Goal: Find specific page/section: Find specific page/section

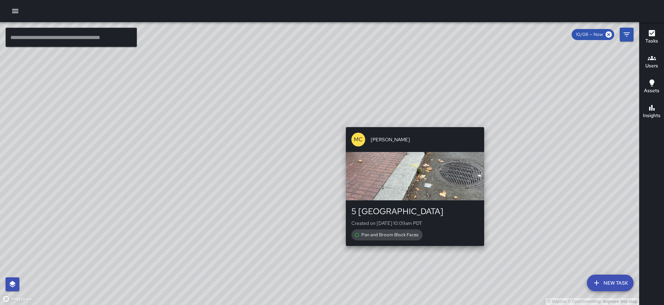
click at [411, 123] on div "© Mapbox © OpenStreetMap Improve this map MC [PERSON_NAME] 5 Embarcadero Center…" at bounding box center [319, 163] width 639 height 283
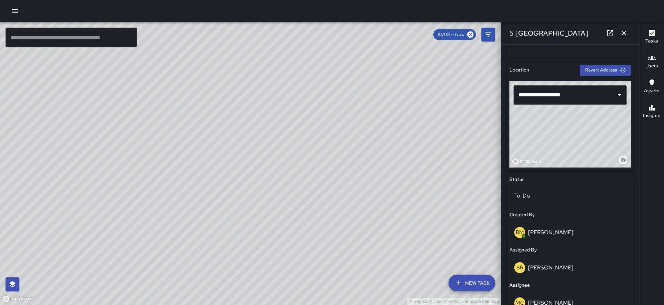
scroll to position [203, 0]
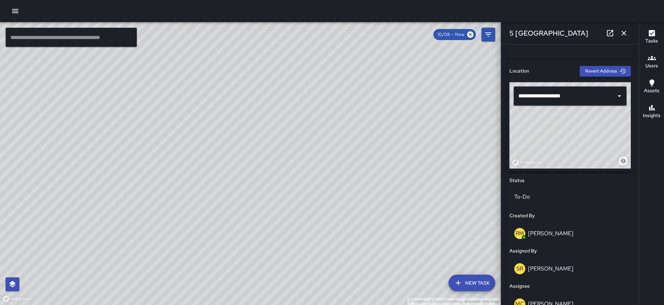
drag, startPoint x: 568, startPoint y: 137, endPoint x: 561, endPoint y: 80, distance: 57.8
click at [561, 80] on div "**********" at bounding box center [570, 117] width 127 height 108
drag, startPoint x: 595, startPoint y: 139, endPoint x: 603, endPoint y: 143, distance: 9.0
click at [603, 143] on div "© Mapbox © OpenStreetMap Improve this map" at bounding box center [569, 125] width 121 height 86
drag, startPoint x: 603, startPoint y: 144, endPoint x: 618, endPoint y: 148, distance: 15.8
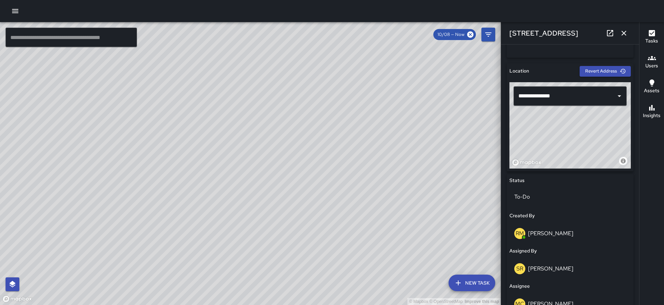
click at [618, 148] on div "© Mapbox © OpenStreetMap Improve this map" at bounding box center [569, 125] width 121 height 86
drag, startPoint x: 618, startPoint y: 148, endPoint x: 627, endPoint y: 151, distance: 9.8
click at [627, 151] on div "© Mapbox © OpenStreetMap Improve this map" at bounding box center [569, 125] width 121 height 86
type input "**********"
click at [625, 35] on icon "button" at bounding box center [623, 33] width 5 height 5
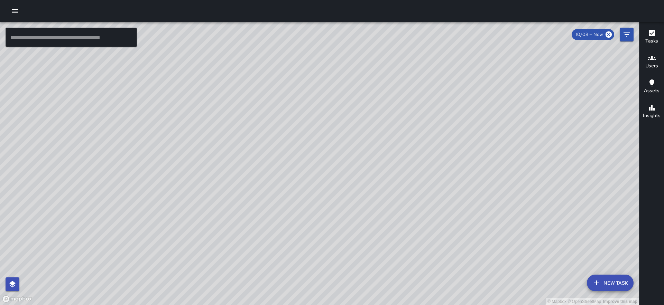
drag, startPoint x: 299, startPoint y: 229, endPoint x: 381, endPoint y: 145, distance: 116.9
click at [381, 145] on div "© Mapbox © OpenStreetMap Improve this map" at bounding box center [319, 163] width 639 height 283
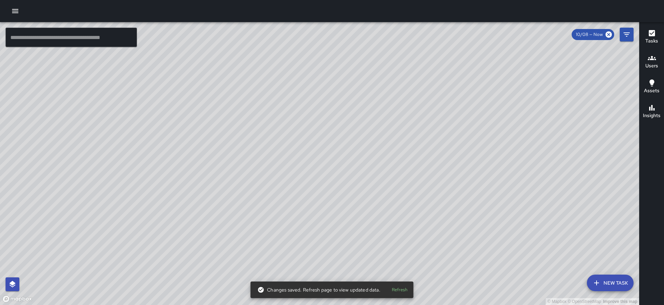
drag, startPoint x: 184, startPoint y: 272, endPoint x: 193, endPoint y: 238, distance: 35.6
click at [193, 238] on div "© Mapbox © OpenStreetMap Improve this map" at bounding box center [319, 163] width 639 height 283
click at [627, 36] on icon "Filters" at bounding box center [626, 34] width 8 height 8
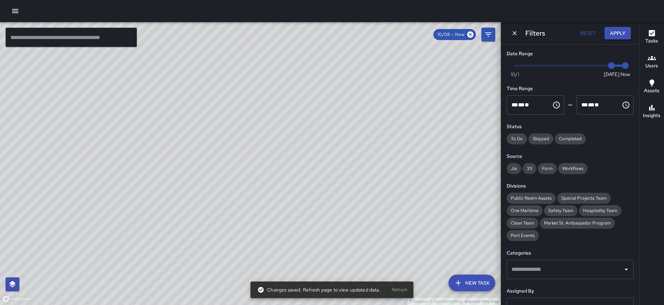
type input "*"
click at [595, 67] on span "Now [DATE] [DATE] 11:03 am" at bounding box center [570, 66] width 110 height 10
click at [616, 38] on button "Apply" at bounding box center [617, 33] width 26 height 13
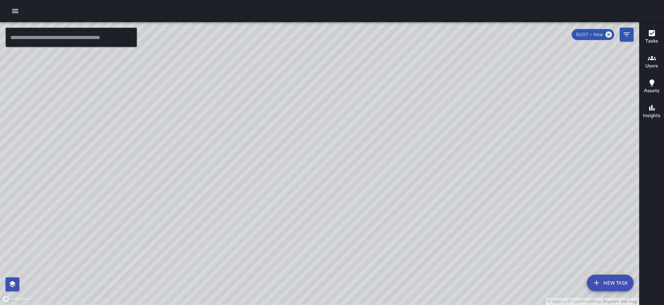
drag, startPoint x: 341, startPoint y: 191, endPoint x: 368, endPoint y: 250, distance: 64.7
click at [368, 250] on div "© Mapbox © OpenStreetMap Improve this map" at bounding box center [319, 163] width 639 height 283
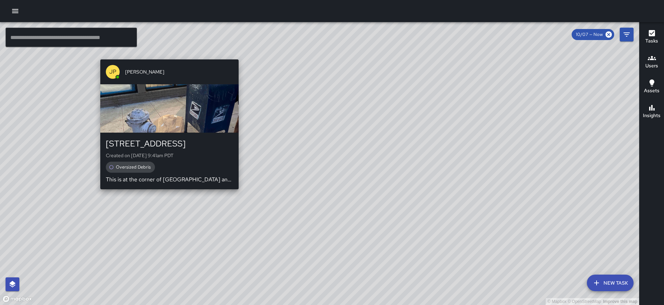
click at [166, 57] on div "JP [PERSON_NAME] [STREET_ADDRESS] Created on [DATE] 9:41am PDT Oversized Debris…" at bounding box center [170, 125] width 144 height 136
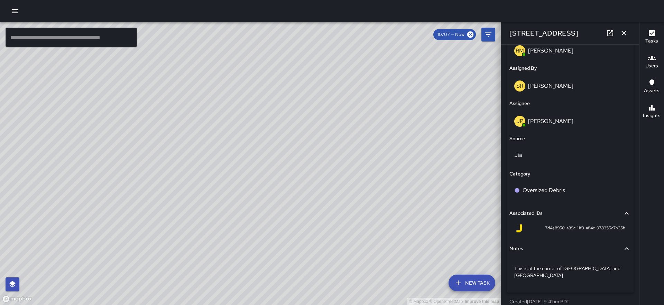
scroll to position [387, 0]
click at [625, 35] on icon "button" at bounding box center [623, 33] width 5 height 5
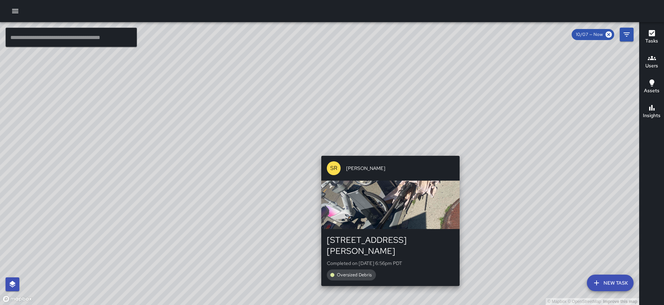
click at [457, 152] on div "© Mapbox © OpenStreetMap Improve this map SR [PERSON_NAME] [STREET_ADDRESS][PER…" at bounding box center [319, 163] width 639 height 283
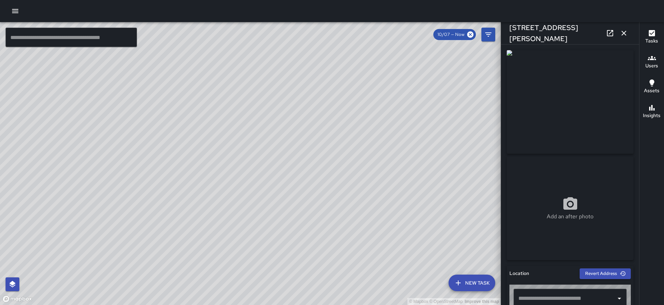
type input "**********"
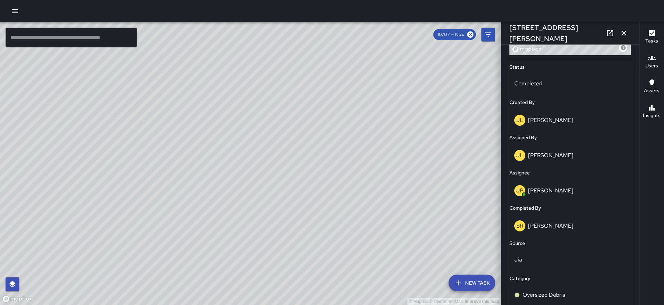
scroll to position [311, 0]
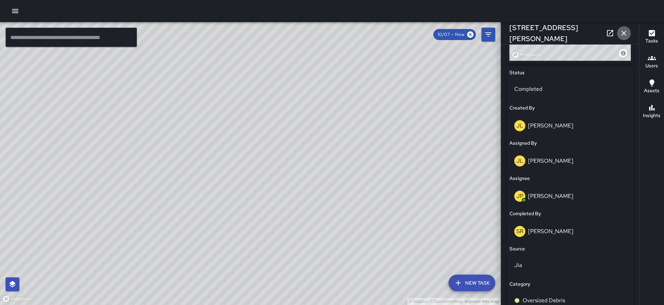
click at [624, 32] on icon "button" at bounding box center [623, 33] width 5 height 5
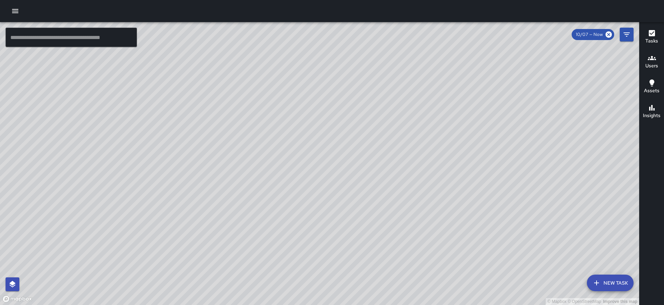
drag, startPoint x: 397, startPoint y: 160, endPoint x: 322, endPoint y: 64, distance: 121.9
click at [322, 64] on div "© Mapbox © OpenStreetMap Improve this map" at bounding box center [319, 163] width 639 height 283
drag, startPoint x: 357, startPoint y: 168, endPoint x: 324, endPoint y: 107, distance: 68.8
click at [324, 107] on div "© Mapbox © OpenStreetMap Improve this map" at bounding box center [319, 163] width 639 height 283
drag, startPoint x: 333, startPoint y: 127, endPoint x: 292, endPoint y: 75, distance: 66.2
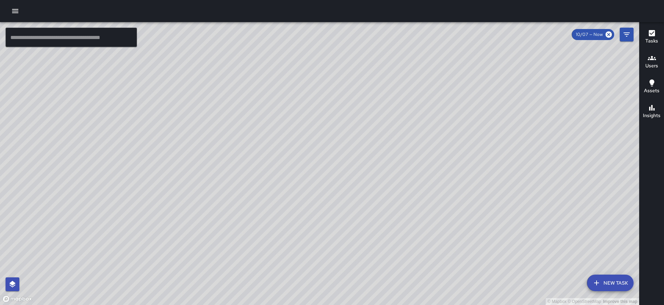
click at [292, 75] on div "© Mapbox © OpenStreetMap Improve this map" at bounding box center [319, 163] width 639 height 283
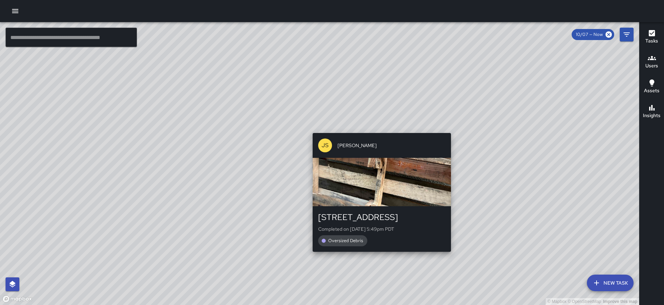
click at [380, 128] on div "© Mapbox © OpenStreetMap Improve this map JS [PERSON_NAME] [STREET_ADDRESS] Com…" at bounding box center [319, 163] width 639 height 283
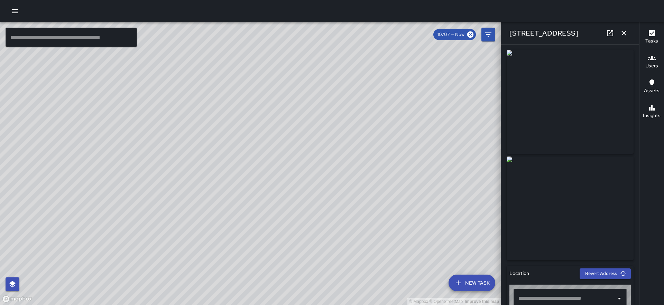
type input "**********"
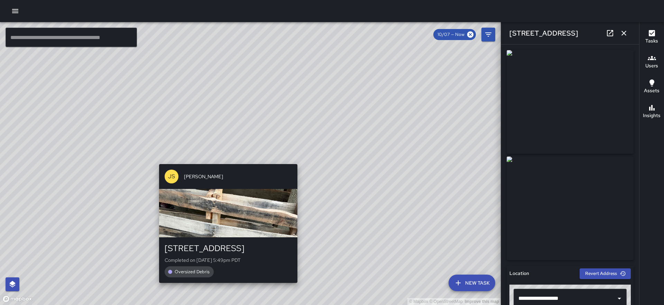
click at [224, 158] on div "© Mapbox © OpenStreetMap Improve this map JS [PERSON_NAME] [STREET_ADDRESS] Com…" at bounding box center [250, 163] width 501 height 283
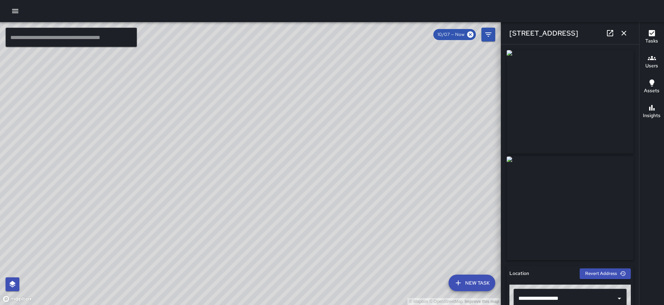
click at [298, 151] on div "© Mapbox © OpenStreetMap Improve this map JS [PERSON_NAME] [STREET_ADDRESS] Com…" at bounding box center [250, 163] width 501 height 283
drag, startPoint x: 282, startPoint y: 192, endPoint x: 258, endPoint y: 128, distance: 68.1
click at [258, 128] on div "© Mapbox © OpenStreetMap Improve this map" at bounding box center [250, 163] width 501 height 283
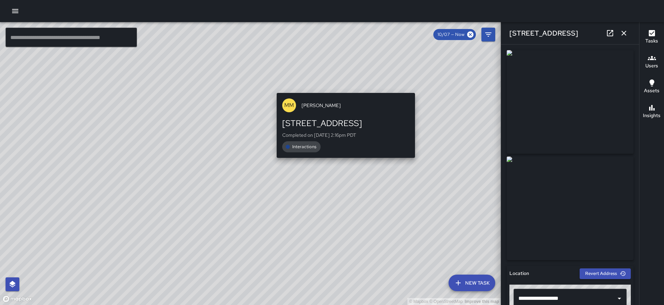
click at [343, 87] on div "© Mapbox © OpenStreetMap Improve this map MM Maverick Mingoa [STREET_ADDRESS] C…" at bounding box center [250, 163] width 501 height 283
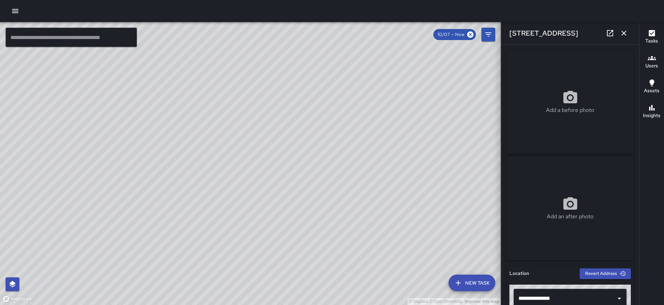
scroll to position [467, 0]
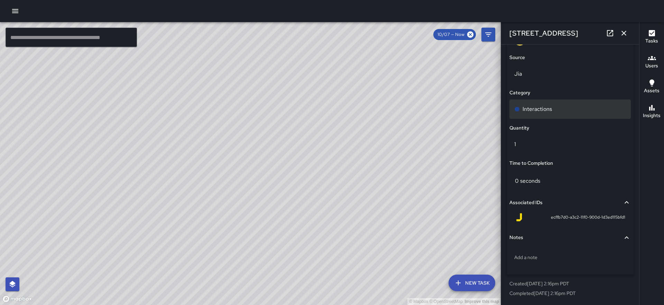
click at [555, 118] on div "Interactions" at bounding box center [569, 109] width 121 height 19
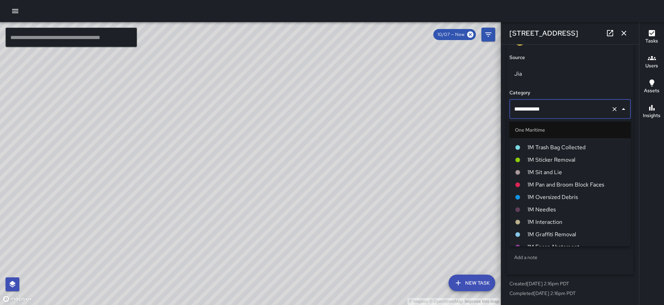
scroll to position [472, 0]
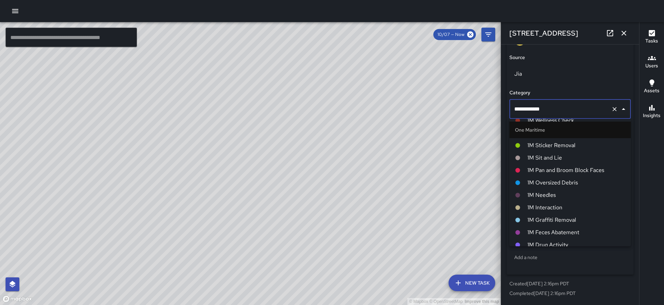
click at [556, 207] on span "1M Interaction" at bounding box center [576, 208] width 98 height 8
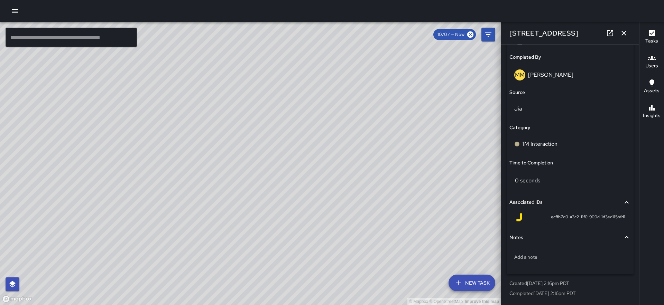
scroll to position [432, 0]
click at [625, 34] on icon "button" at bounding box center [624, 33] width 8 height 8
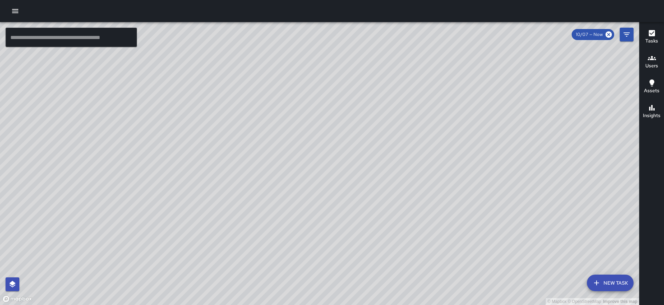
drag, startPoint x: 210, startPoint y: 237, endPoint x: 290, endPoint y: 63, distance: 191.7
click at [290, 63] on div "© Mapbox © OpenStreetMap Improve this map" at bounding box center [319, 163] width 639 height 283
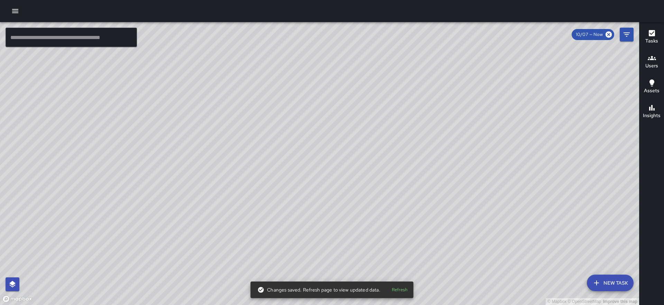
drag, startPoint x: 509, startPoint y: 182, endPoint x: 517, endPoint y: 226, distance: 45.3
click at [517, 226] on div "© Mapbox © OpenStreetMap Improve this map" at bounding box center [319, 163] width 639 height 283
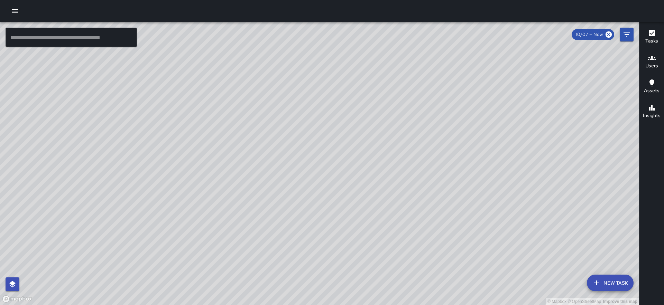
drag, startPoint x: 517, startPoint y: 226, endPoint x: 519, endPoint y: 137, distance: 89.2
click at [519, 137] on div "© Mapbox © OpenStreetMap Improve this map" at bounding box center [319, 163] width 639 height 283
click at [608, 33] on icon at bounding box center [608, 34] width 6 height 6
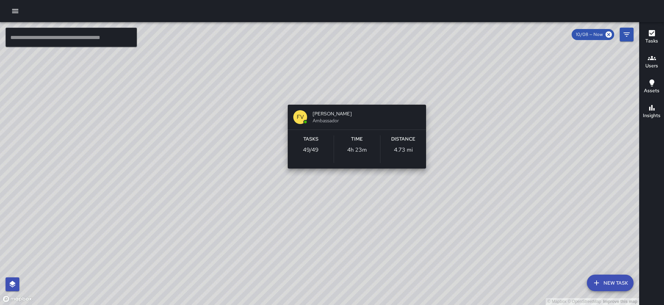
click at [353, 96] on div "© Mapbox © OpenStreetMap Improve this map FV [PERSON_NAME] Ambassador Tasks 49 …" at bounding box center [319, 163] width 639 height 283
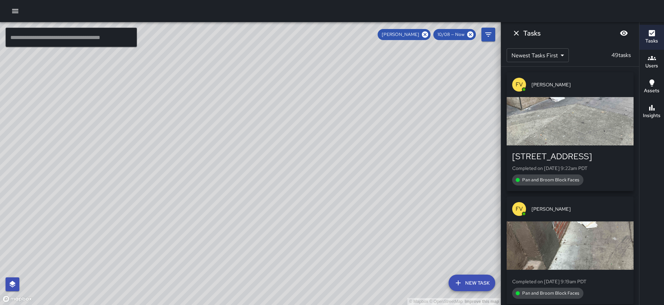
drag, startPoint x: 402, startPoint y: 122, endPoint x: 290, endPoint y: 173, distance: 123.3
click at [290, 173] on div "© Mapbox © OpenStreetMap Improve this map" at bounding box center [250, 163] width 501 height 283
click at [521, 33] on button "Dismiss" at bounding box center [516, 33] width 14 height 14
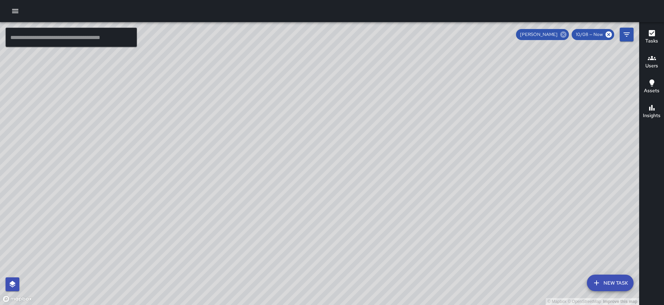
click at [565, 34] on icon at bounding box center [563, 34] width 6 height 6
drag, startPoint x: 367, startPoint y: 185, endPoint x: 367, endPoint y: 113, distance: 71.9
click at [367, 113] on div "© Mapbox © OpenStreetMap Improve this map" at bounding box center [319, 163] width 639 height 283
drag, startPoint x: 285, startPoint y: 143, endPoint x: 287, endPoint y: 269, distance: 125.9
click at [287, 269] on div "© Mapbox © OpenStreetMap Improve this map" at bounding box center [319, 163] width 639 height 283
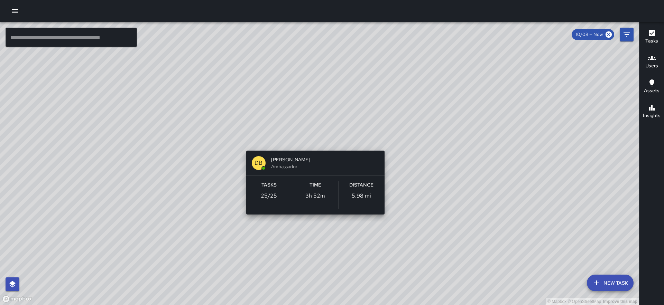
click at [313, 138] on div "© Mapbox © OpenStreetMap Improve this map DB [PERSON_NAME] Ambassador Tasks 25 …" at bounding box center [319, 163] width 639 height 283
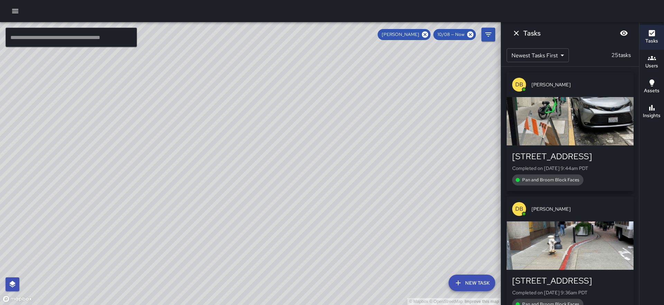
drag, startPoint x: 354, startPoint y: 150, endPoint x: 345, endPoint y: 205, distance: 56.1
click at [345, 205] on div "© Mapbox © OpenStreetMap Improve this map" at bounding box center [250, 163] width 501 height 283
click at [516, 35] on icon "Dismiss" at bounding box center [516, 33] width 8 height 8
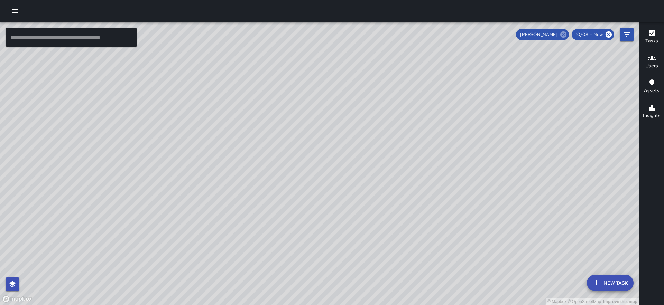
click at [565, 35] on icon at bounding box center [563, 34] width 6 height 6
drag, startPoint x: 463, startPoint y: 108, endPoint x: 403, endPoint y: 65, distance: 73.7
click at [403, 65] on div "© Mapbox © OpenStreetMap Improve this map" at bounding box center [319, 163] width 639 height 283
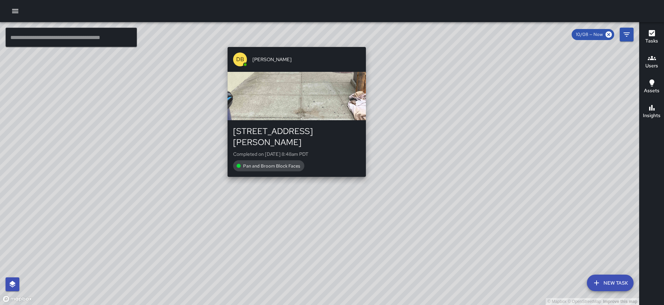
click at [293, 41] on div "© Mapbox © OpenStreetMap Improve this map DB [PERSON_NAME] [STREET_ADDRESS][PER…" at bounding box center [319, 163] width 639 height 283
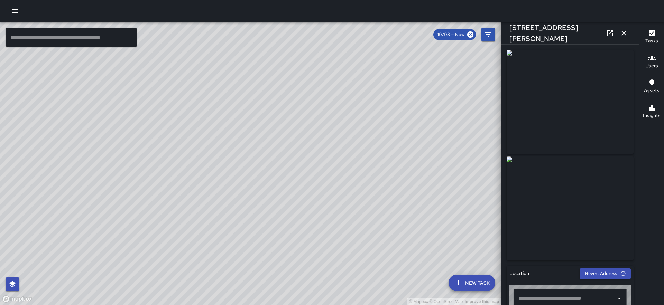
type input "**********"
click at [624, 35] on icon "button" at bounding box center [624, 33] width 8 height 8
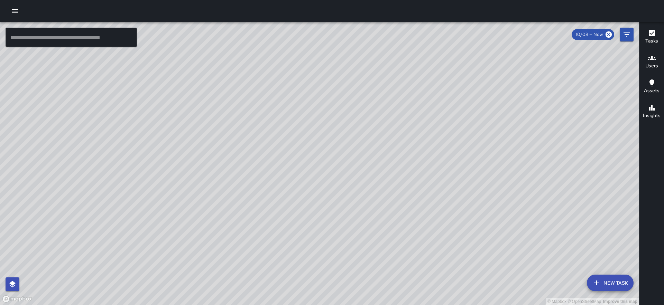
drag, startPoint x: 368, startPoint y: 143, endPoint x: 273, endPoint y: 39, distance: 140.5
click at [273, 39] on div "© Mapbox © OpenStreetMap Improve this map" at bounding box center [319, 163] width 639 height 283
click at [15, 15] on button "button" at bounding box center [15, 11] width 14 height 14
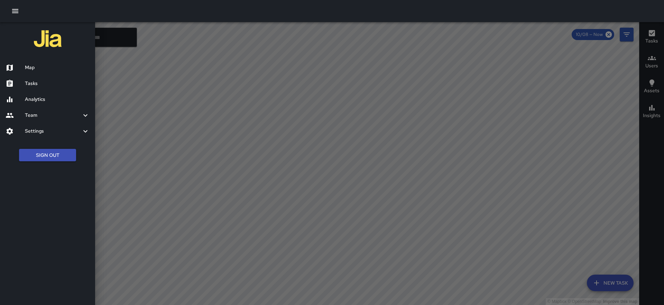
click at [34, 85] on h6 "Tasks" at bounding box center [57, 84] width 65 height 8
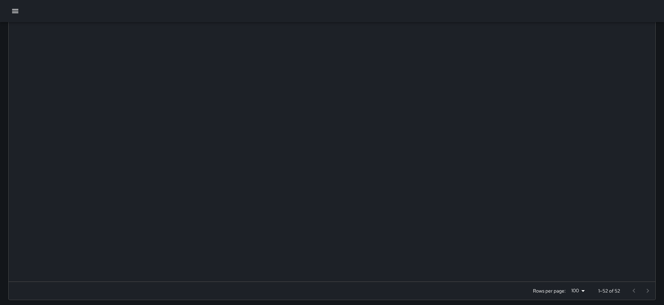
scroll to position [147, 0]
